Goal: Transaction & Acquisition: Purchase product/service

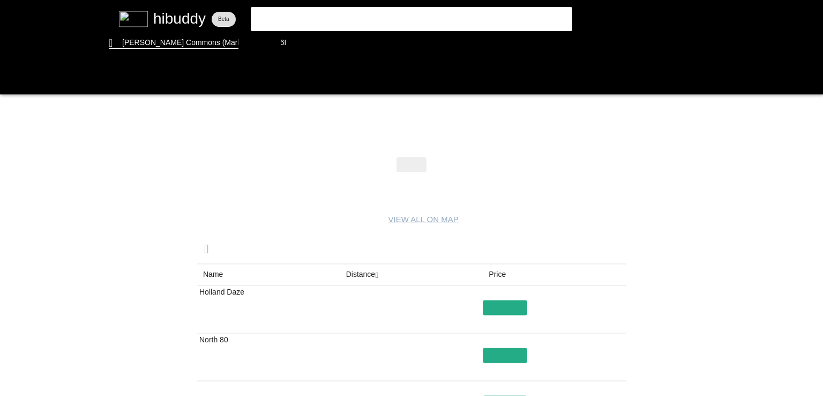
click at [362, 278] on flt-glass-pane at bounding box center [411, 198] width 823 height 396
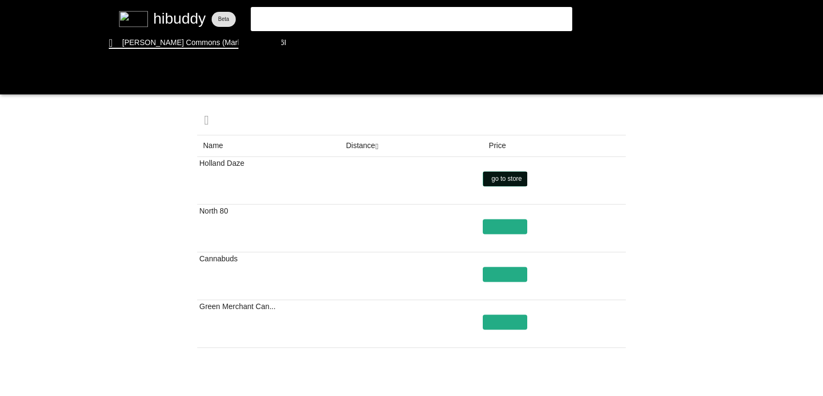
click at [502, 176] on flt-glass-pane at bounding box center [411, 198] width 823 height 396
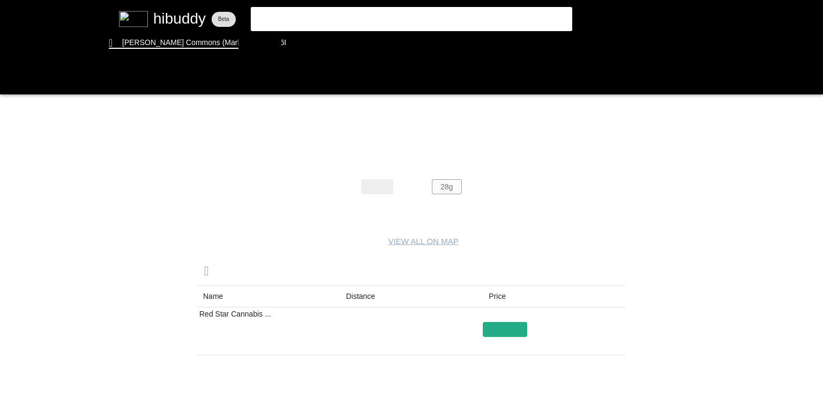
click at [445, 176] on flt-glass-pane at bounding box center [411, 198] width 823 height 396
drag, startPoint x: 381, startPoint y: 184, endPoint x: 399, endPoint y: 180, distance: 18.7
click at [389, 181] on flt-glass-pane at bounding box center [411, 198] width 823 height 396
click at [437, 190] on flt-glass-pane at bounding box center [411, 198] width 823 height 396
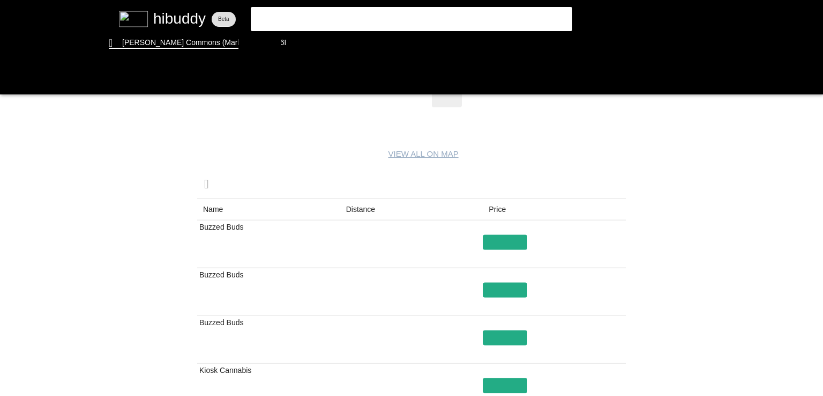
click at [365, 208] on flt-glass-pane at bounding box center [411, 198] width 823 height 396
click at [368, 209] on flt-glass-pane at bounding box center [411, 198] width 823 height 396
